Goal: Ask a question

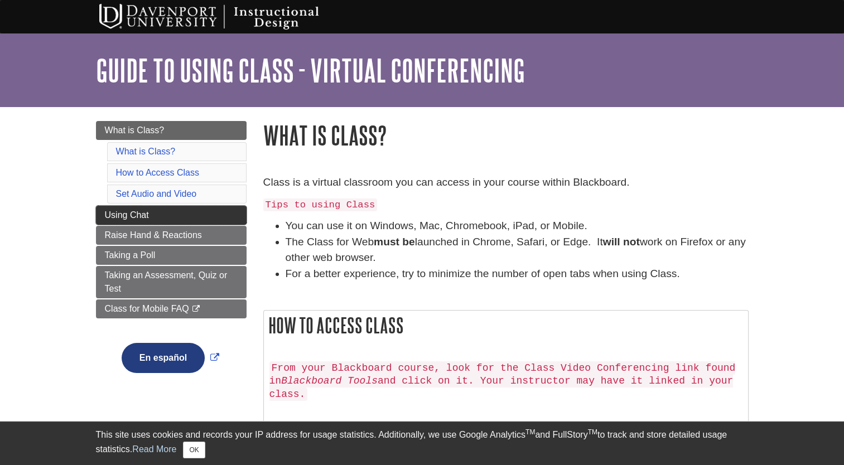
click at [134, 214] on span "Using Chat" at bounding box center [127, 214] width 44 height 9
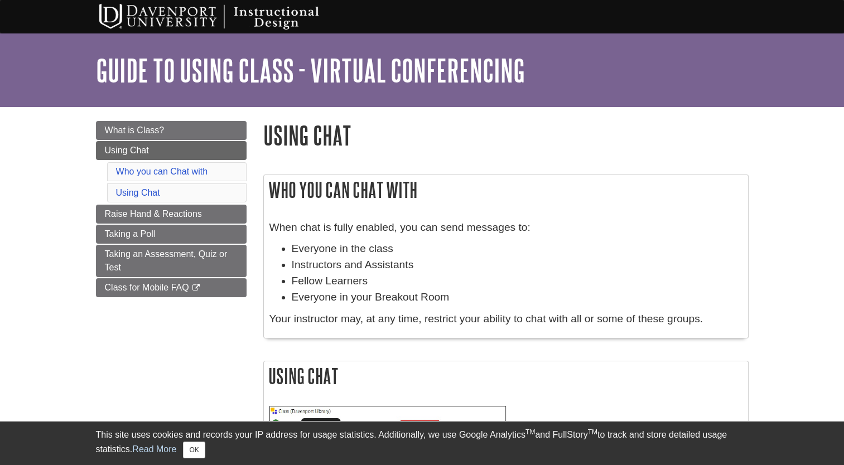
click at [843, 460] on aside "Library Chat This site uses cookies and records your IP address for usage stati…" at bounding box center [422, 443] width 844 height 44
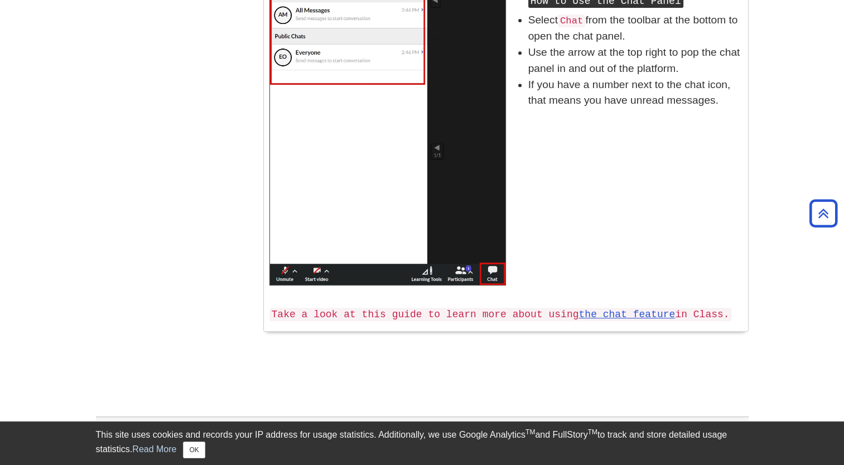
scroll to position [551, 0]
